Goal: Task Accomplishment & Management: Use online tool/utility

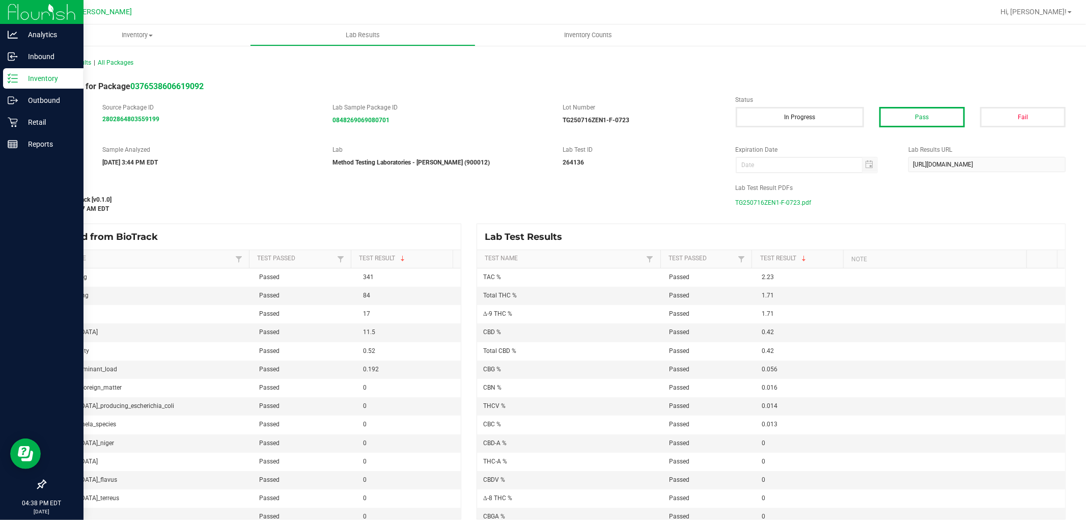
click at [12, 76] on icon at bounding box center [13, 78] width 10 height 10
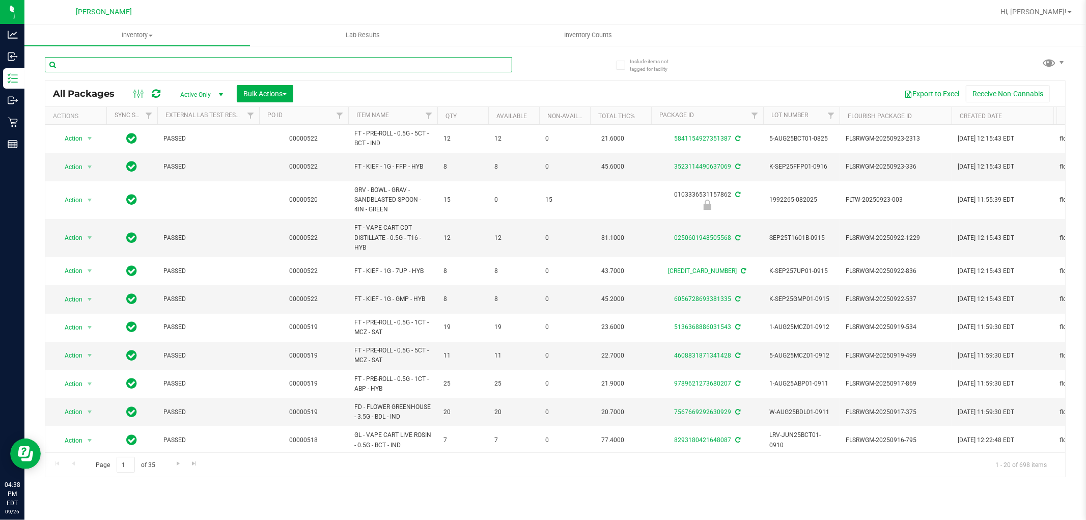
click at [176, 62] on input "text" at bounding box center [279, 64] width 468 height 15
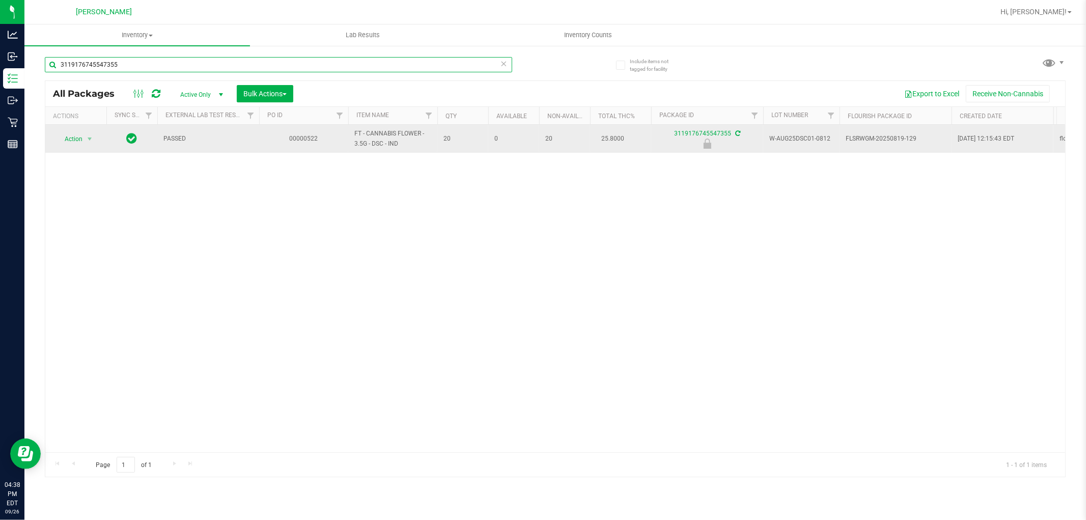
type input "3119176745547355"
click at [393, 149] on td "FT - CANNABIS FLOWER - 3.5G - DSC - IND" at bounding box center [392, 139] width 89 height 28
click at [392, 146] on span "FT - CANNABIS FLOWER - 3.5G - DSC - IND" at bounding box center [392, 138] width 77 height 19
click at [392, 145] on span "FT - CANNABIS FLOWER - 3.5G - DSC - IND" at bounding box center [392, 138] width 77 height 19
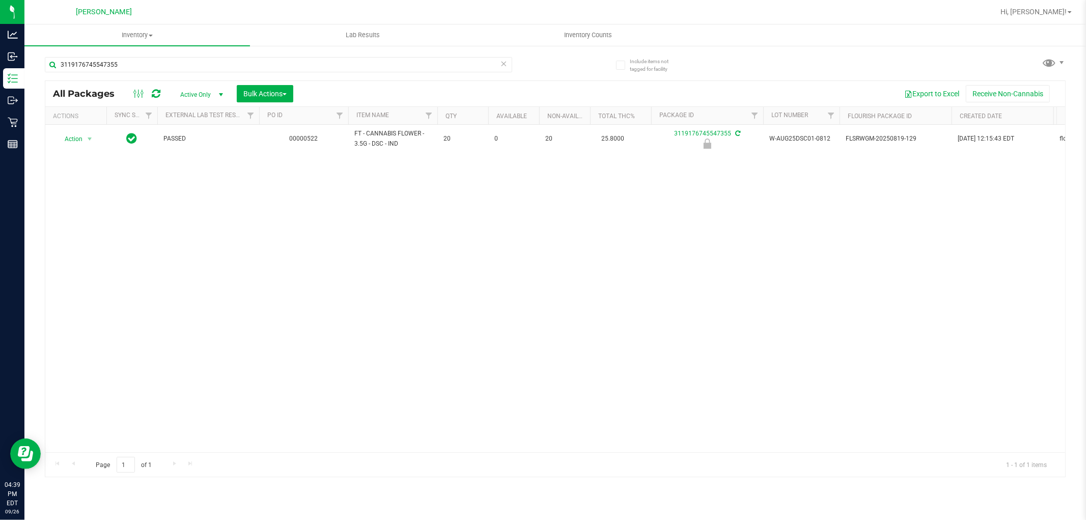
click at [389, 304] on div "Action Action Edit attributes Global inventory Locate package Package audit log…" at bounding box center [555, 288] width 1020 height 327
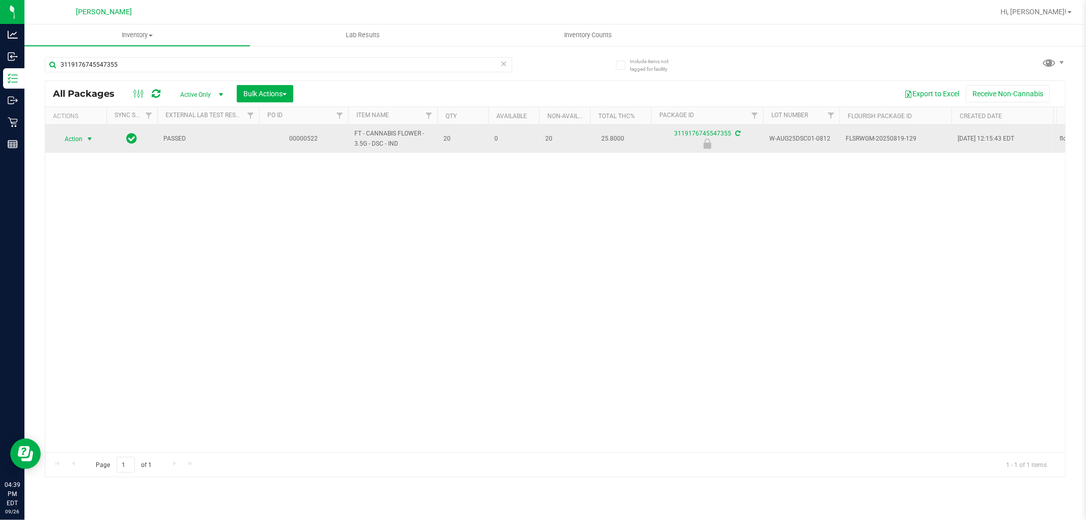
click at [89, 135] on span "select" at bounding box center [90, 139] width 8 height 8
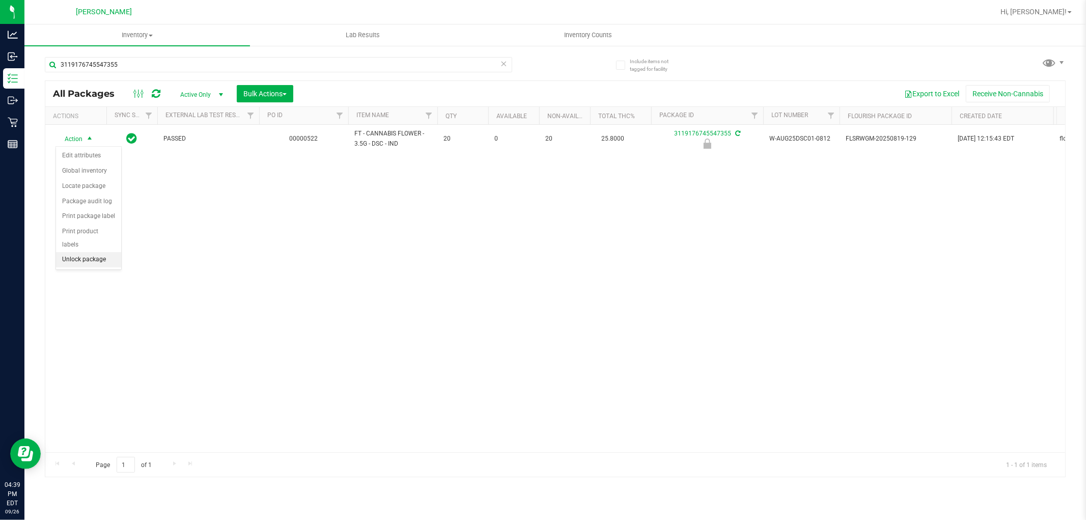
click at [95, 260] on li "Unlock package" at bounding box center [88, 259] width 65 height 15
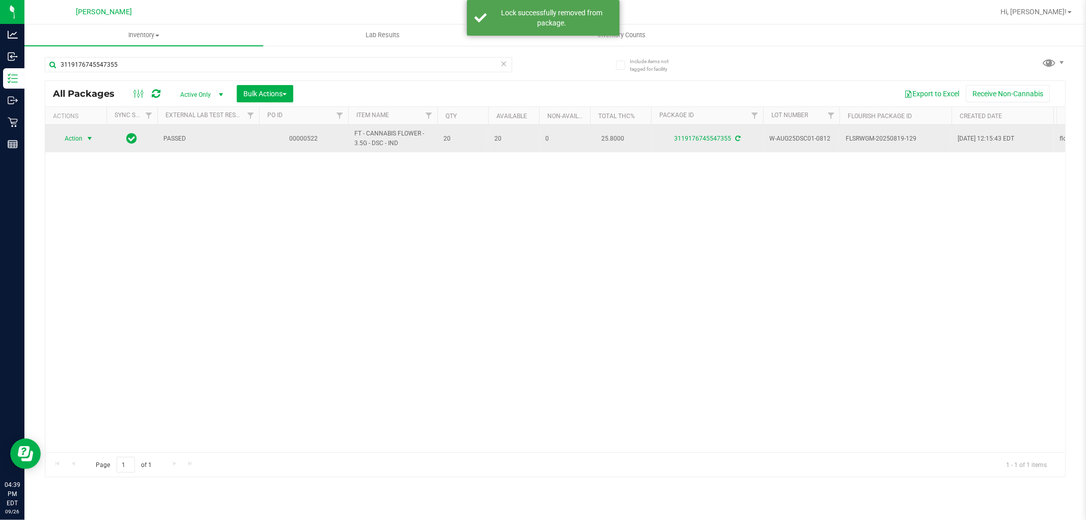
click at [94, 139] on span "select" at bounding box center [90, 138] width 8 height 8
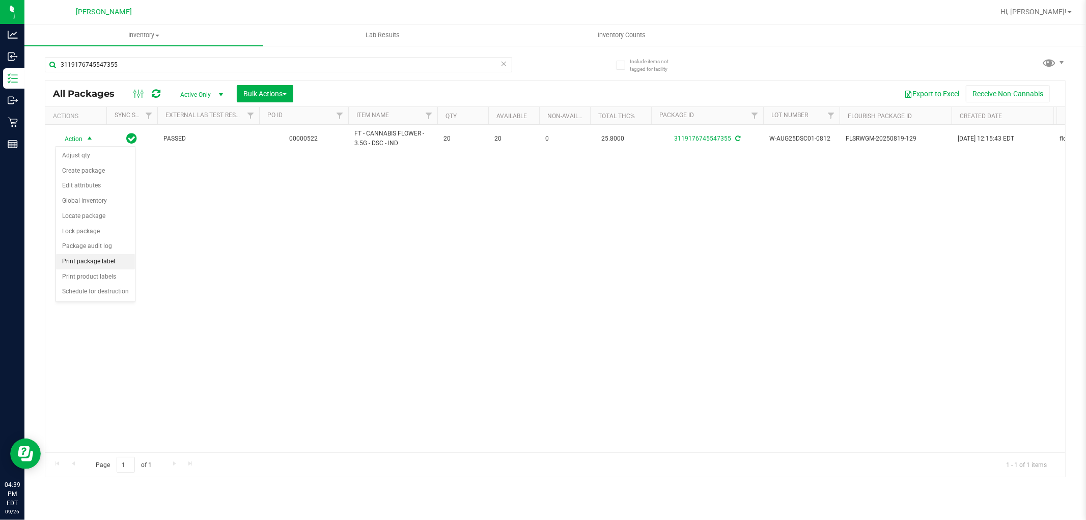
click at [83, 255] on li "Print package label" at bounding box center [95, 261] width 79 height 15
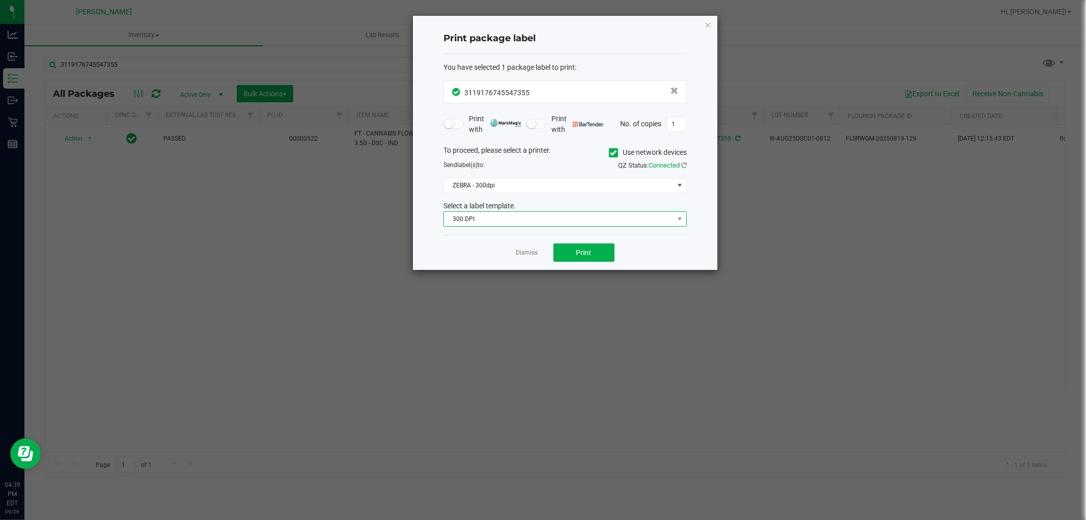
click at [523, 217] on span "300 DPI" at bounding box center [559, 219] width 230 height 14
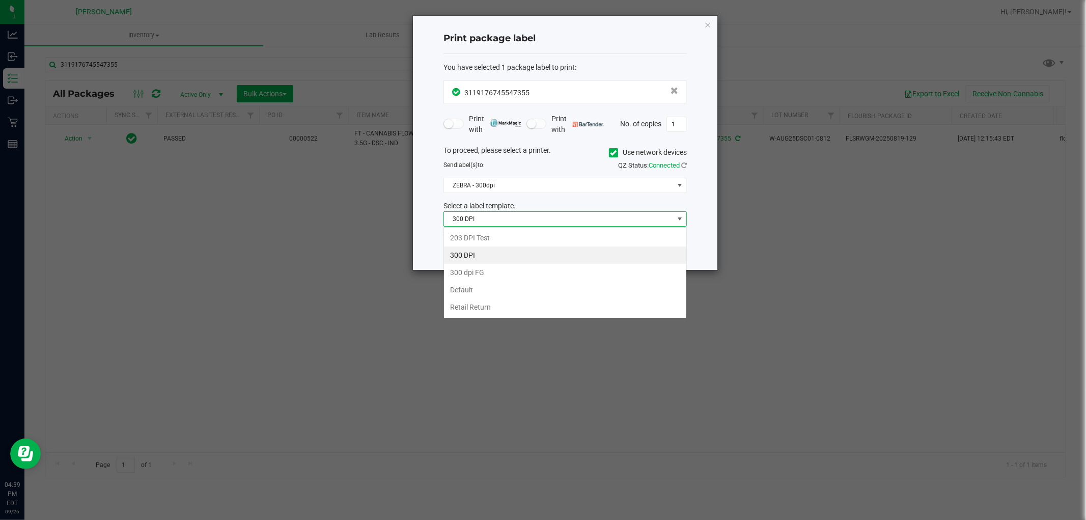
scroll to position [15, 243]
click at [507, 309] on li "Retail Return" at bounding box center [565, 306] width 242 height 17
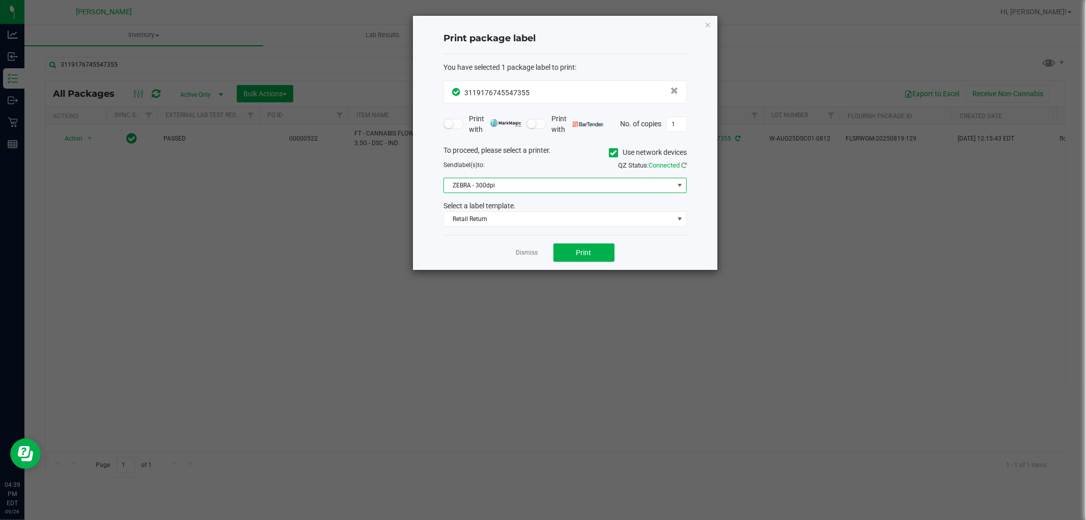
click at [472, 180] on span "ZEBRA - 300dpi" at bounding box center [559, 185] width 230 height 14
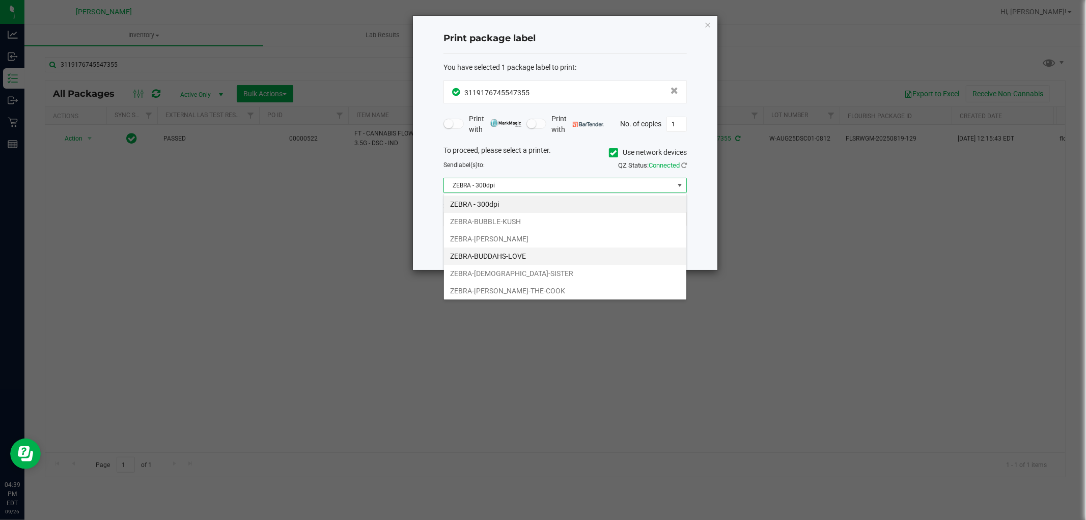
click at [481, 258] on li "ZEBRA-BUDDAHS-LOVE" at bounding box center [565, 256] width 242 height 17
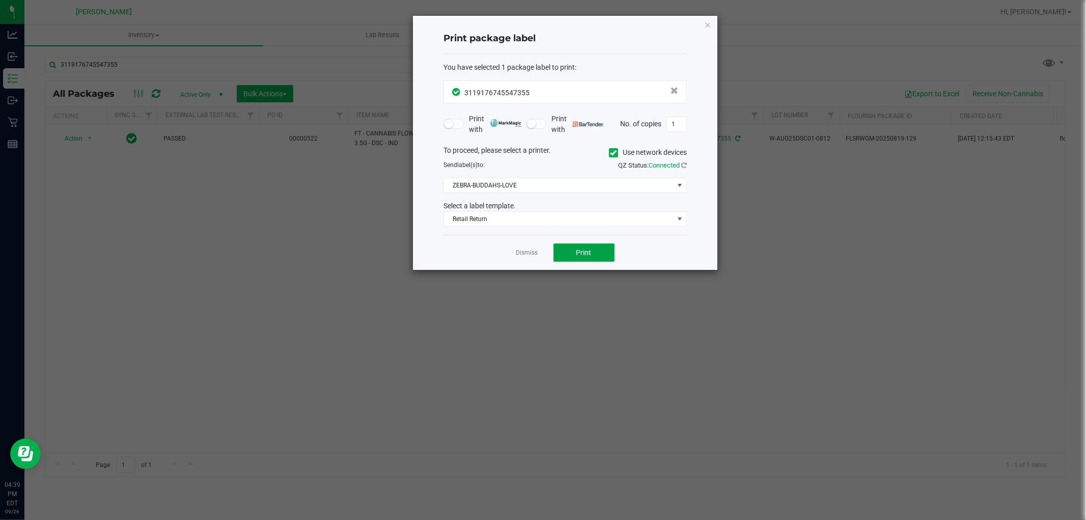
click at [607, 251] on button "Print" at bounding box center [584, 252] width 61 height 18
click at [523, 252] on link "Dismiss" at bounding box center [527, 253] width 22 height 9
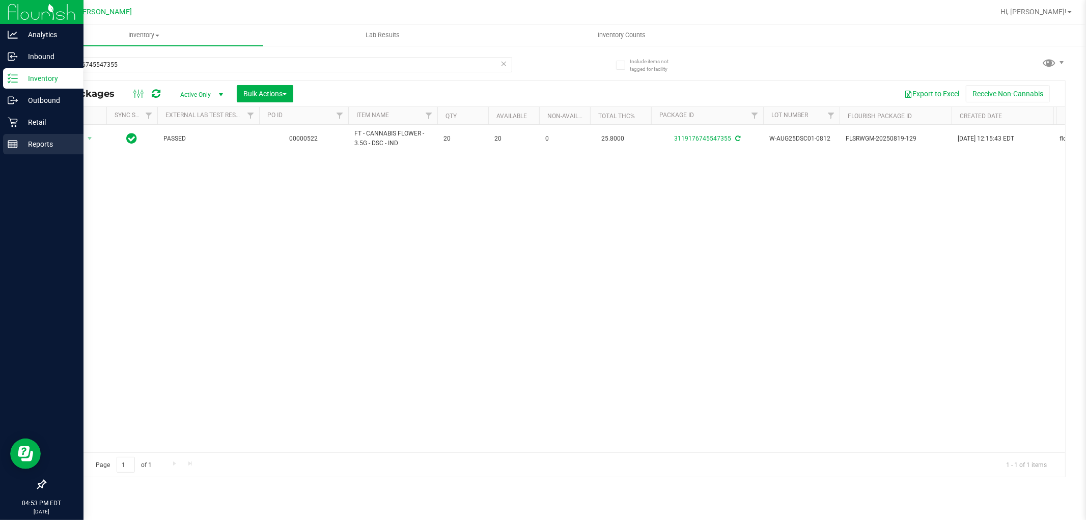
click at [37, 144] on p "Reports" at bounding box center [48, 144] width 61 height 12
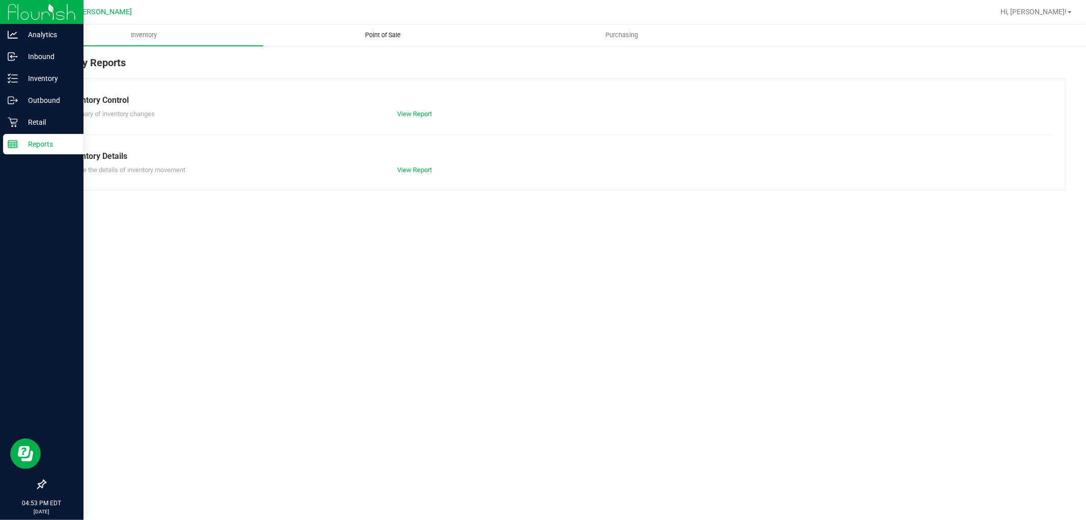
click at [420, 38] on uib-tab-heading "Point of Sale" at bounding box center [383, 35] width 238 height 20
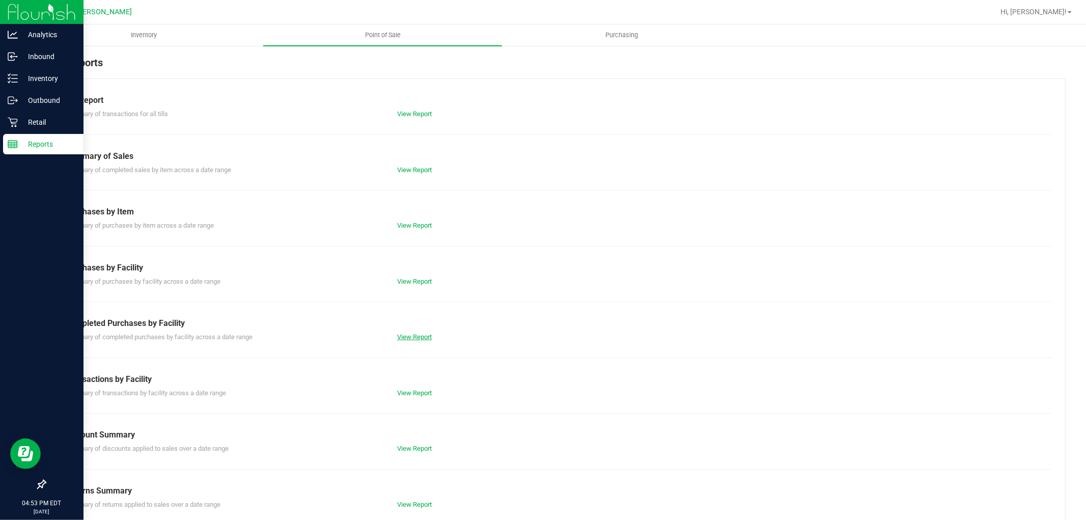
click at [410, 335] on link "View Report" at bounding box center [414, 337] width 35 height 8
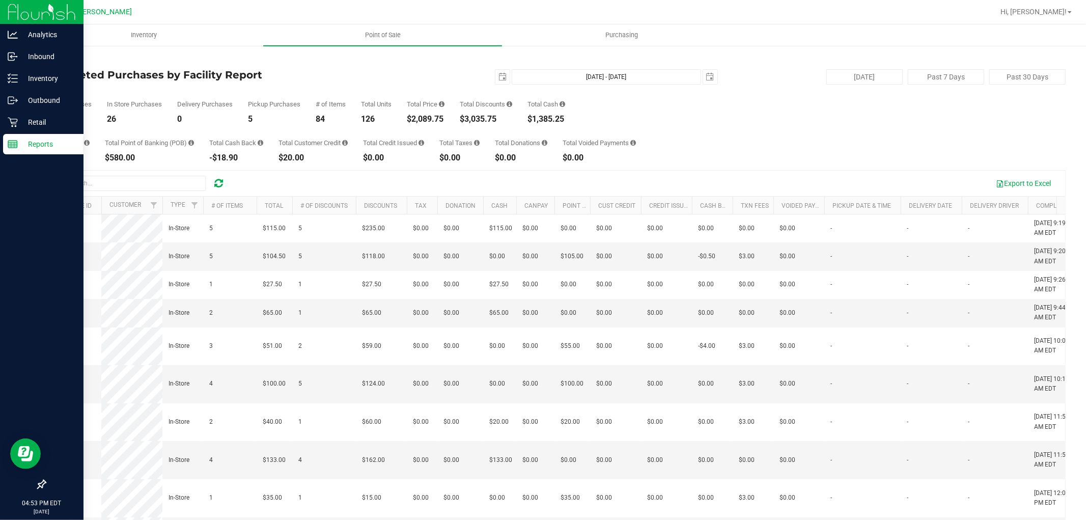
click at [433, 119] on div "$2,089.75" at bounding box center [426, 119] width 38 height 8
click at [39, 114] on div "Retail" at bounding box center [43, 122] width 80 height 20
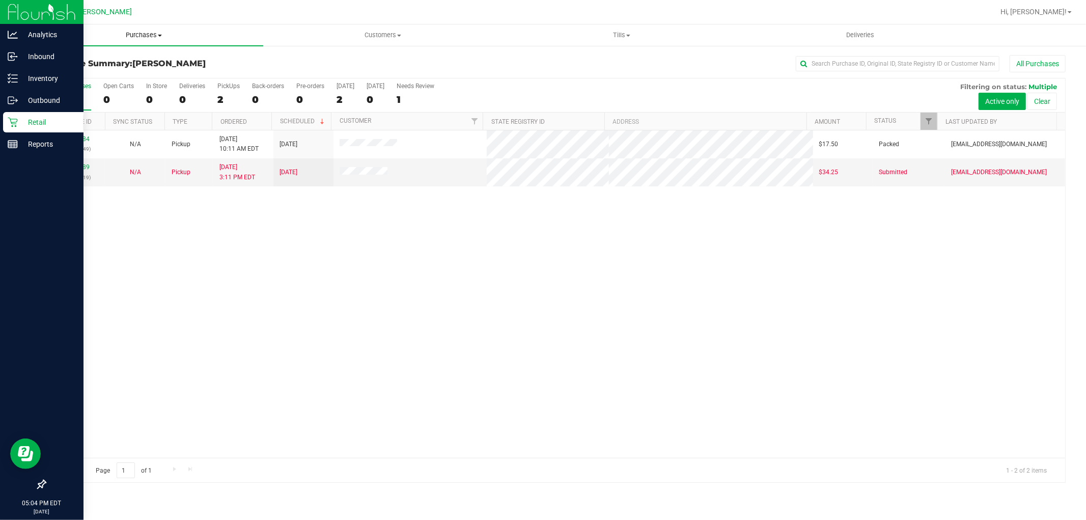
click at [141, 33] on span "Purchases" at bounding box center [143, 35] width 239 height 9
click at [93, 72] on li "Fulfillment" at bounding box center [143, 74] width 239 height 12
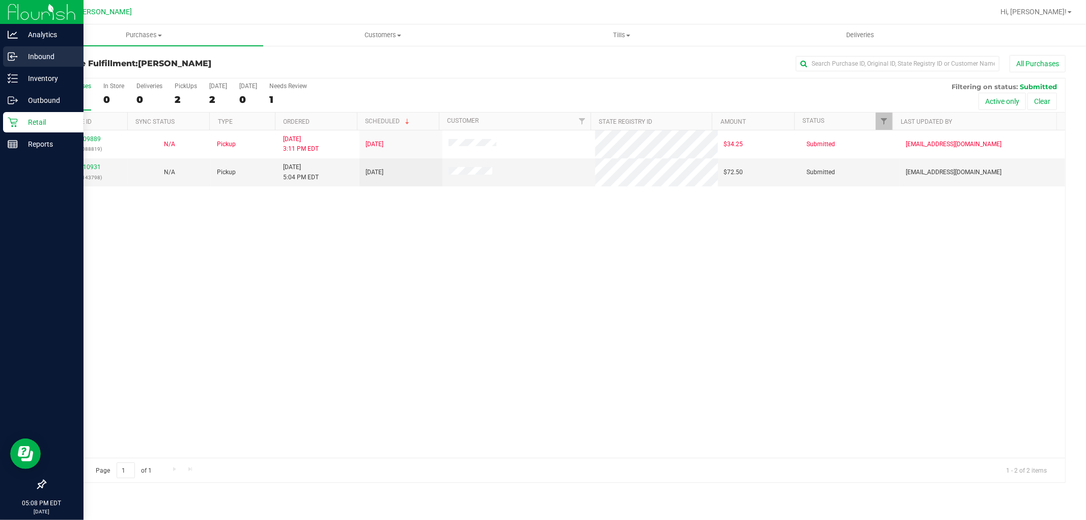
click at [53, 59] on p "Inbound" at bounding box center [48, 56] width 61 height 12
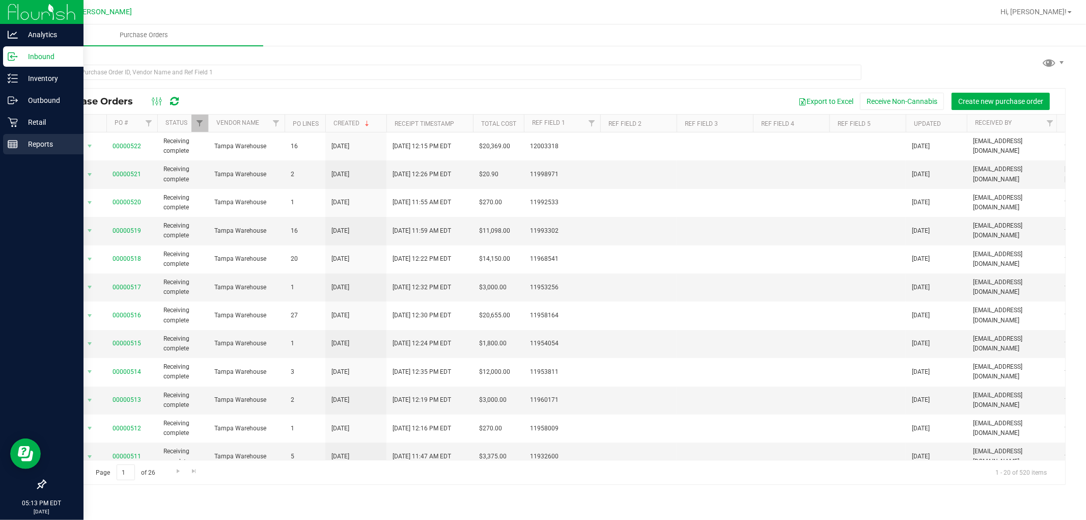
click at [17, 144] on line at bounding box center [12, 144] width 9 height 0
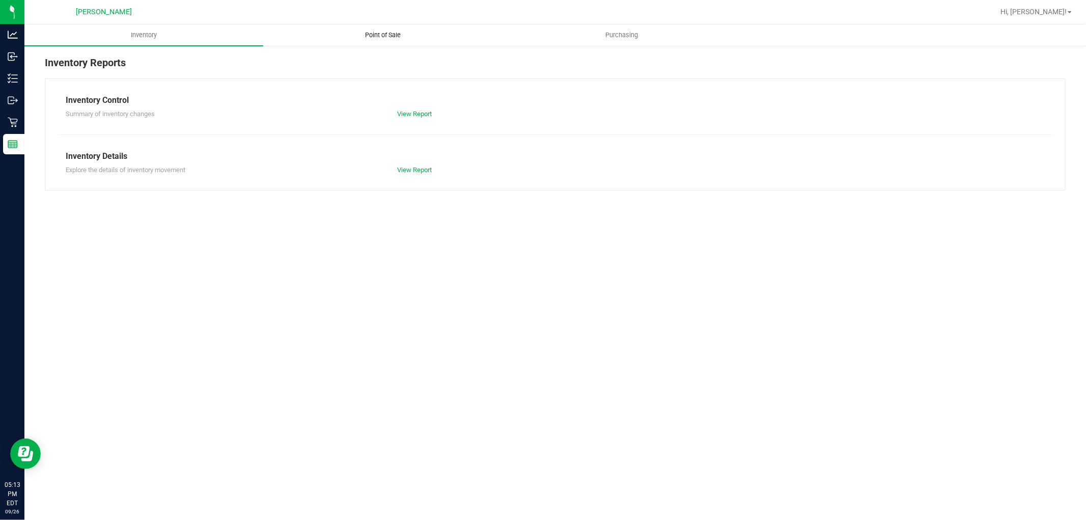
click at [348, 37] on uib-tab-heading "Point of Sale" at bounding box center [383, 35] width 238 height 20
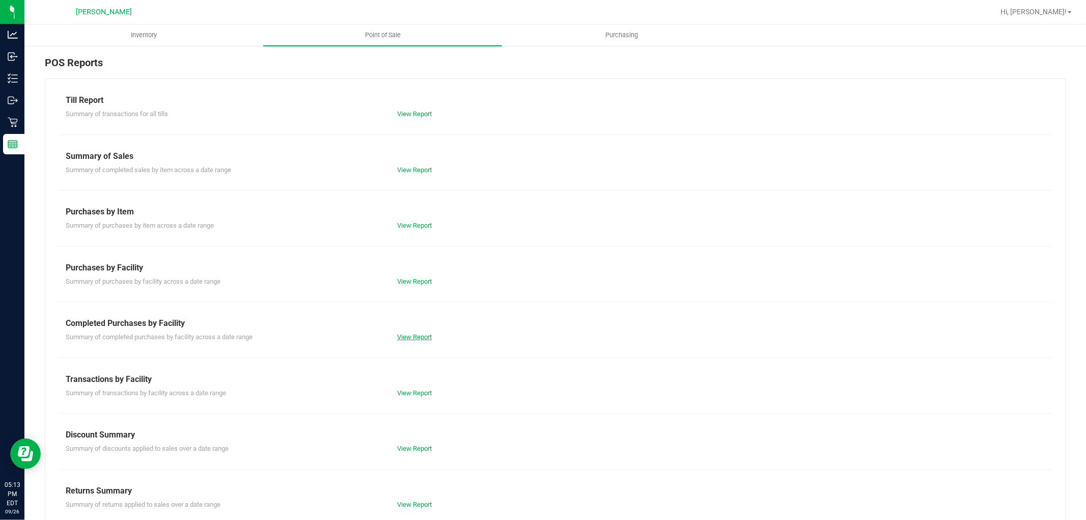
click at [418, 339] on link "View Report" at bounding box center [414, 337] width 35 height 8
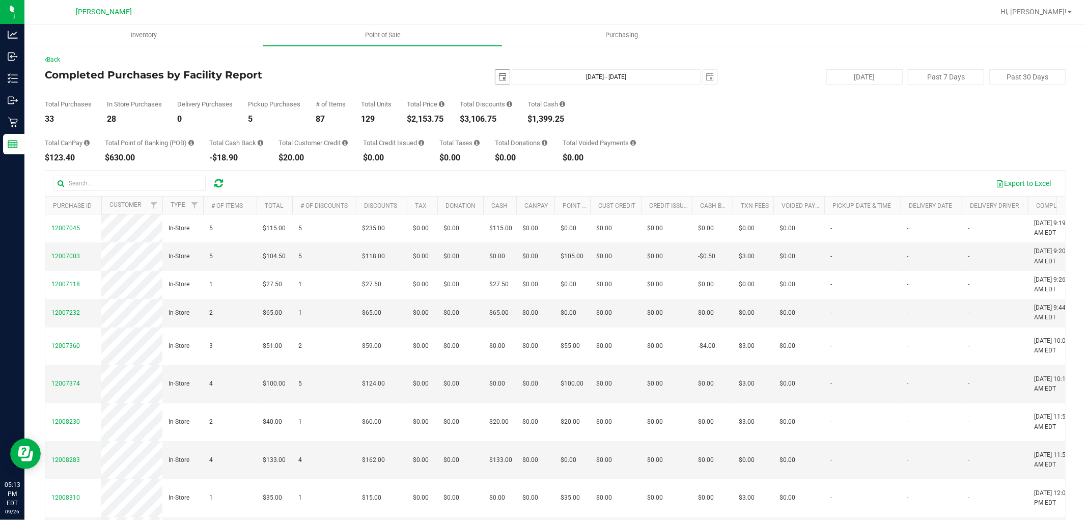
click at [499, 77] on span "select" at bounding box center [503, 77] width 8 height 8
click at [511, 126] on link "1" at bounding box center [513, 133] width 15 height 16
type input "[DATE]"
click at [706, 76] on span "select" at bounding box center [710, 77] width 8 height 8
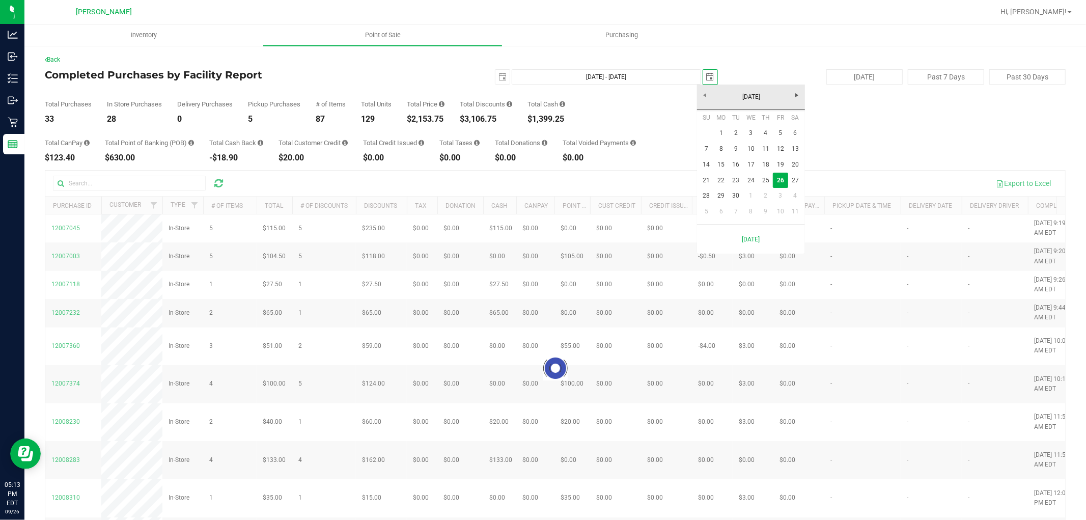
scroll to position [0, 25]
click at [765, 179] on link "25" at bounding box center [765, 181] width 15 height 16
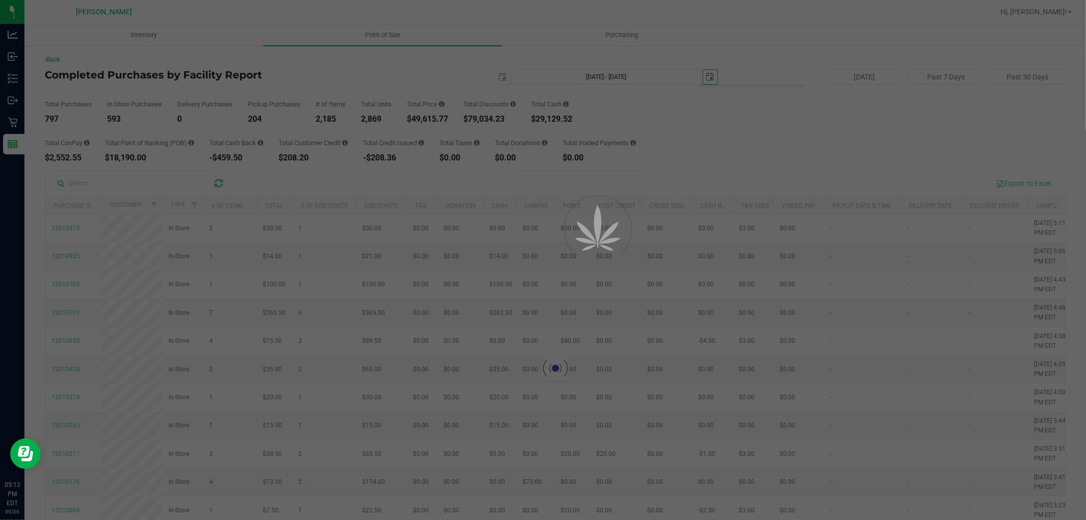
type input "[DATE] - [DATE]"
type input "[DATE]"
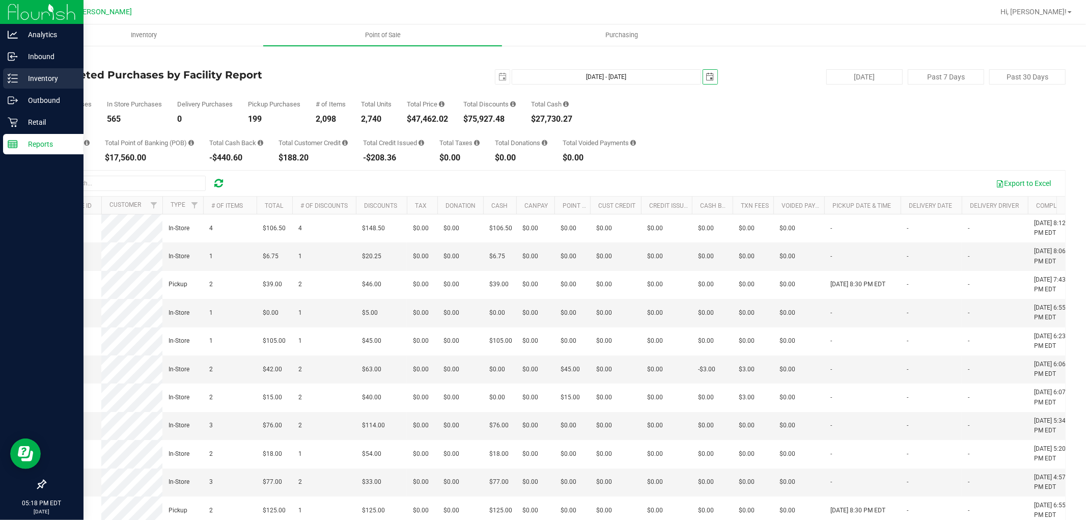
click at [29, 74] on p "Inventory" at bounding box center [48, 78] width 61 height 12
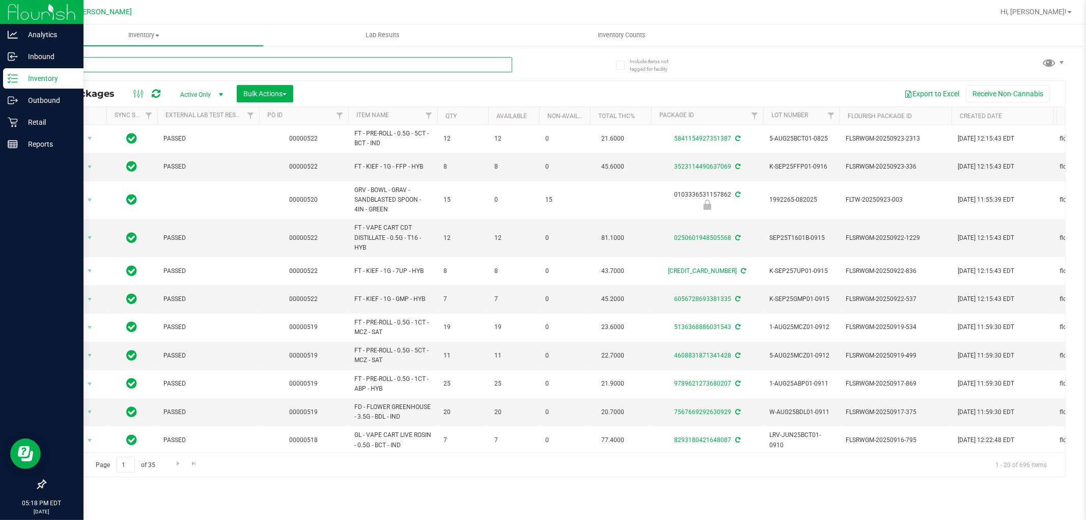
click at [201, 71] on input "text" at bounding box center [279, 64] width 468 height 15
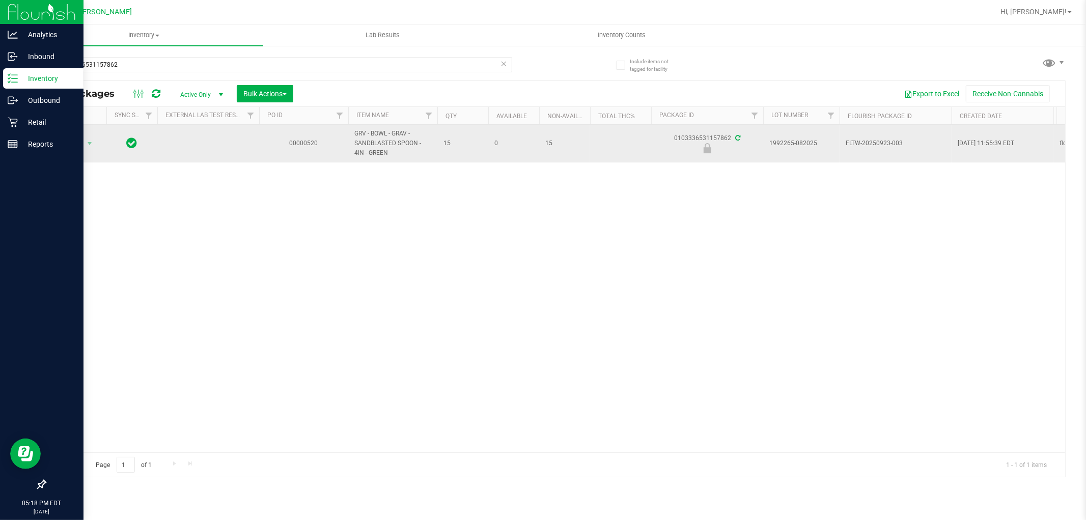
click at [372, 141] on span "GRV - BOWL - GRAV - SANDBLASTED SPOON - 4IN - GREEN" at bounding box center [392, 144] width 77 height 30
copy tr "GRV - BOWL - GRAV - SANDBLASTED SPOON - 4IN - GREEN"
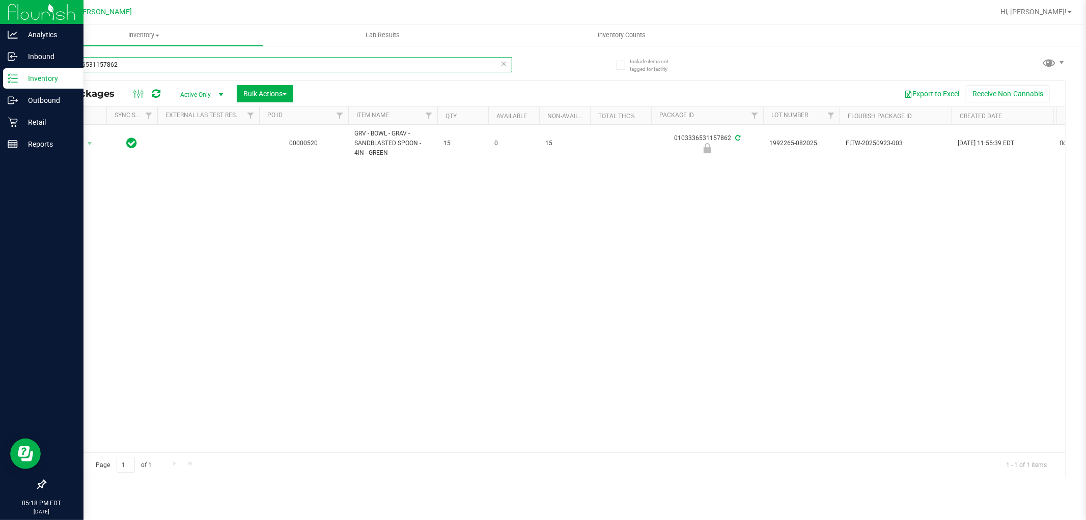
click at [190, 63] on input "0103336531157862" at bounding box center [279, 64] width 468 height 15
paste input "GRV - BOWL - GRAV - SANDBLASTED SPOON - 4IN - GREEN"
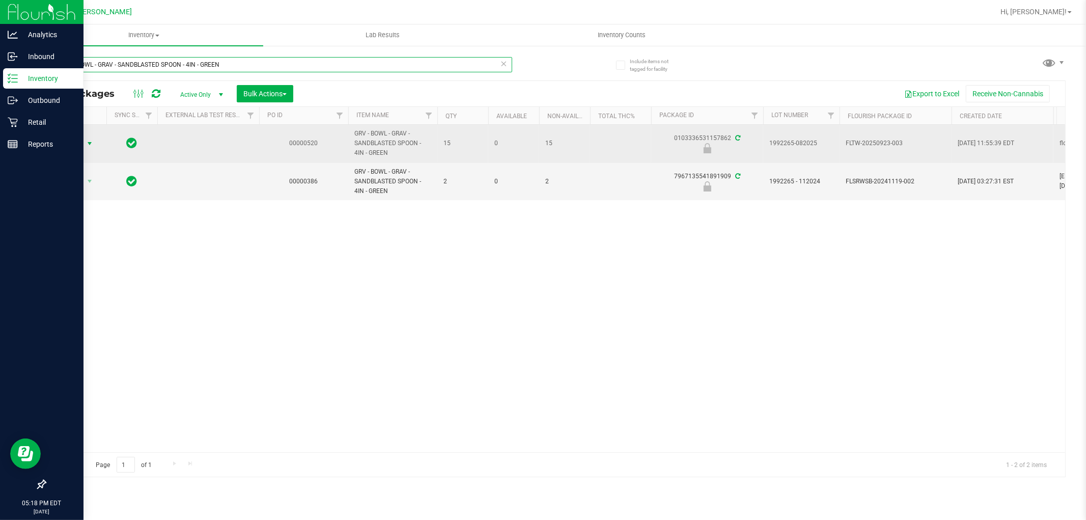
type input "GRV - BOWL - GRAV - SANDBLASTED SPOON - 4IN - GREEN"
click at [92, 140] on span "select" at bounding box center [90, 144] width 8 height 8
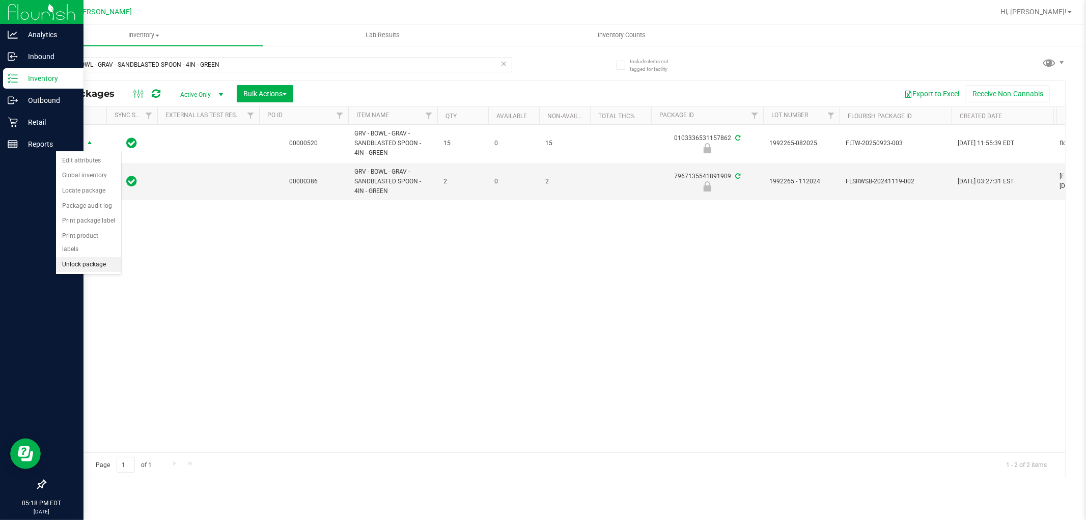
click at [85, 264] on li "Unlock package" at bounding box center [88, 264] width 65 height 15
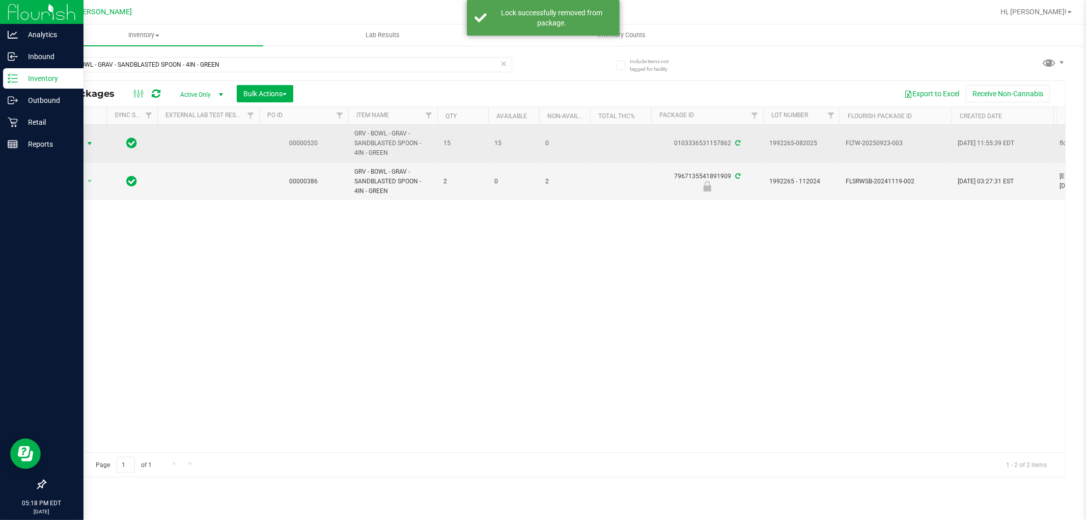
click at [90, 142] on span "select" at bounding box center [90, 144] width 8 height 8
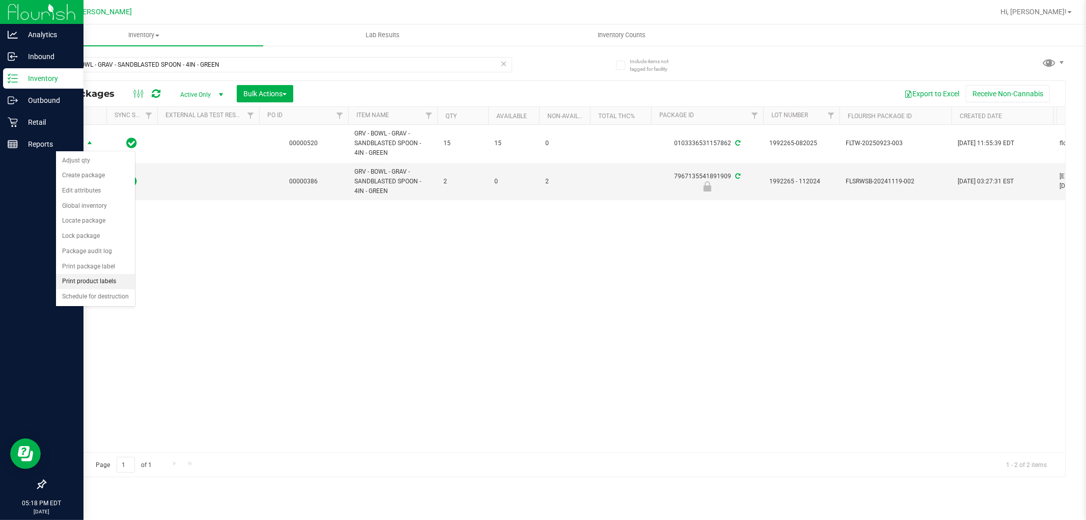
click at [97, 282] on li "Print product labels" at bounding box center [95, 281] width 79 height 15
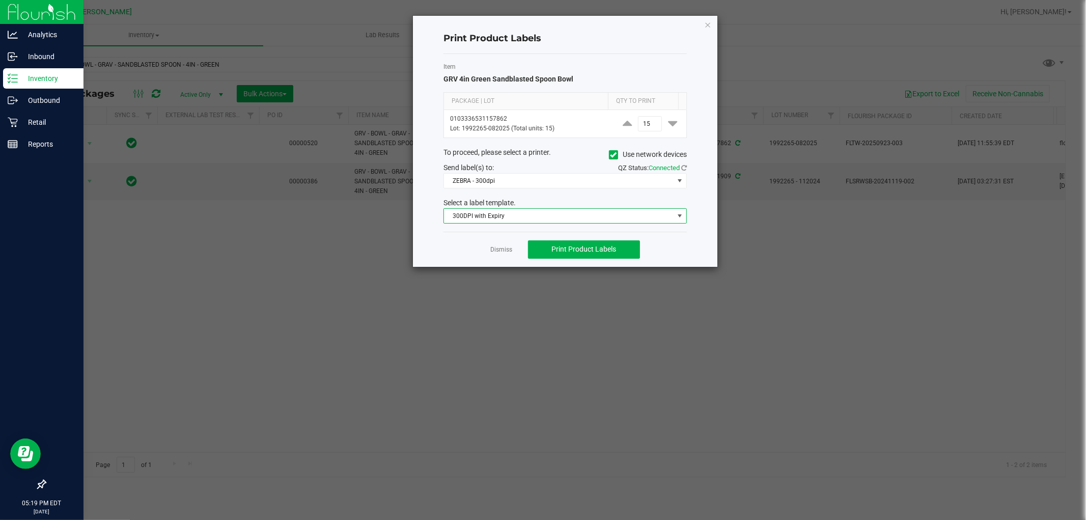
click at [573, 217] on span "300DPI with Expiry" at bounding box center [559, 216] width 230 height 14
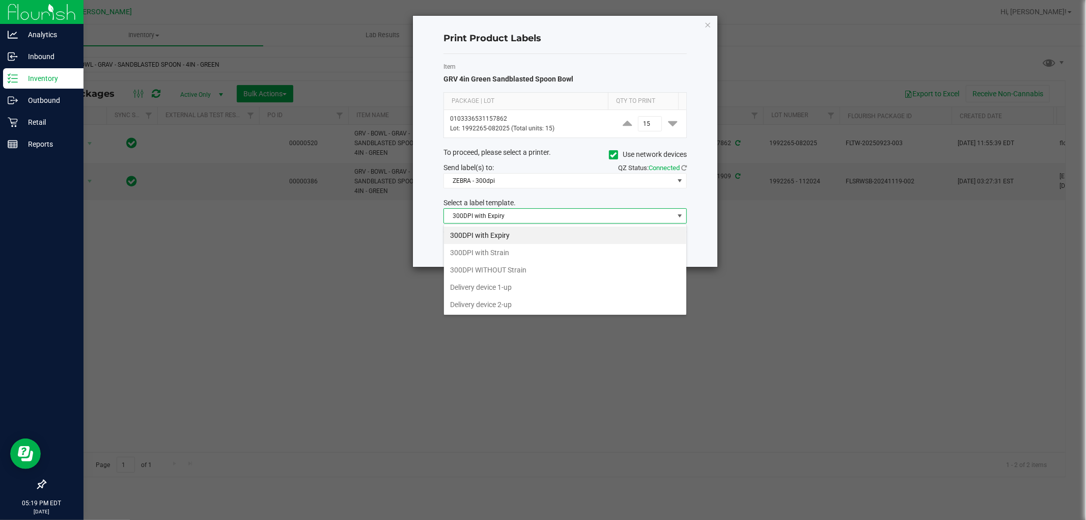
scroll to position [15, 243]
click at [515, 304] on li "Delivery device 2-up" at bounding box center [565, 304] width 242 height 17
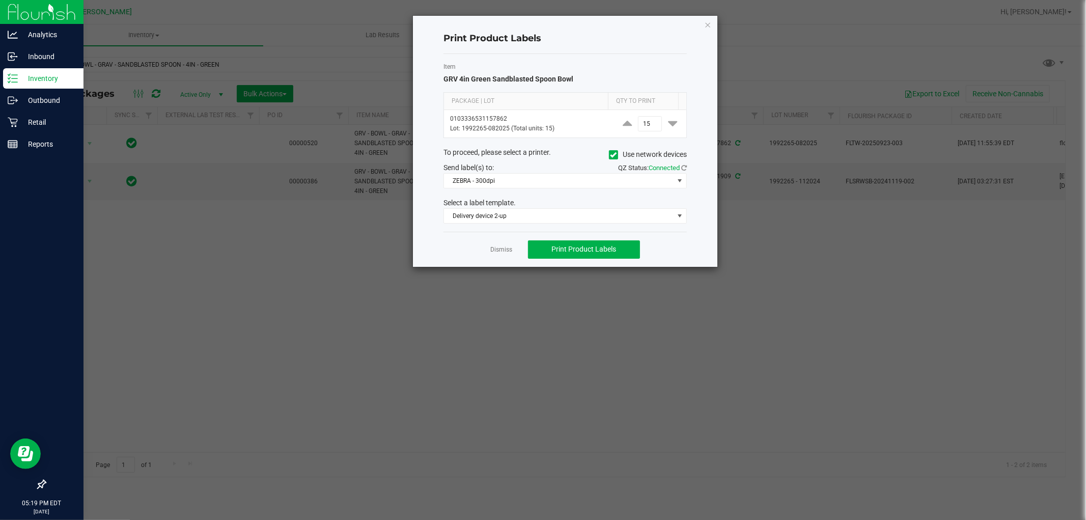
click at [433, 253] on div "Print Product Labels Item GRV 4in Green Sandblasted Spoon Bowl Package | Lot Qt…" at bounding box center [565, 141] width 305 height 251
click at [589, 250] on span "Print Product Labels" at bounding box center [584, 249] width 65 height 8
click at [508, 246] on link "Dismiss" at bounding box center [502, 249] width 22 height 9
